Goal: Transaction & Acquisition: Download file/media

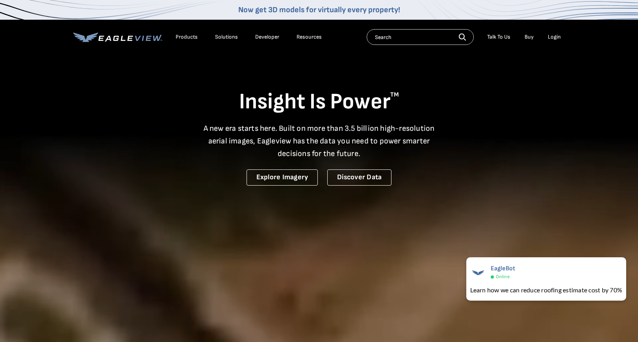
click at [553, 37] on div "Login" at bounding box center [553, 36] width 13 height 7
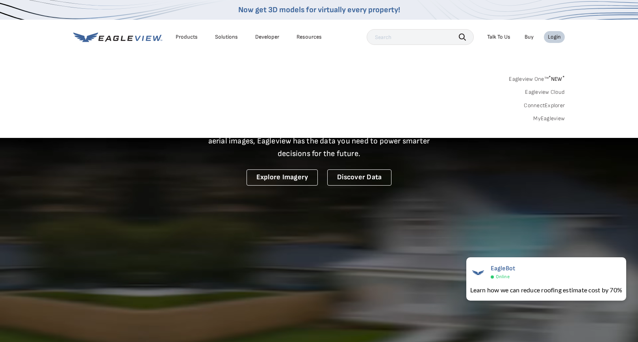
click at [549, 119] on link "MyEagleview" at bounding box center [548, 118] width 31 height 7
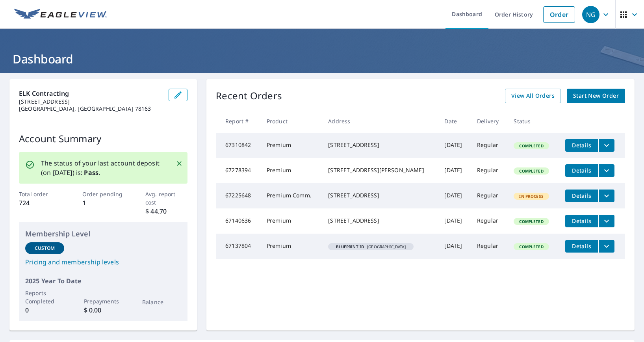
click at [603, 147] on icon "filesDropdownBtn-67310842" at bounding box center [605, 145] width 9 height 9
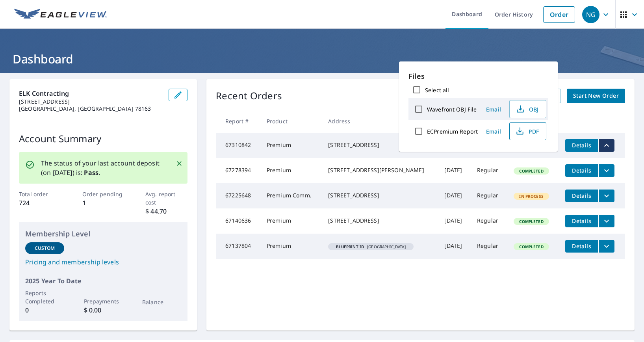
click at [531, 129] on span "PDF" at bounding box center [526, 130] width 25 height 9
